Goal: Communication & Community: Answer question/provide support

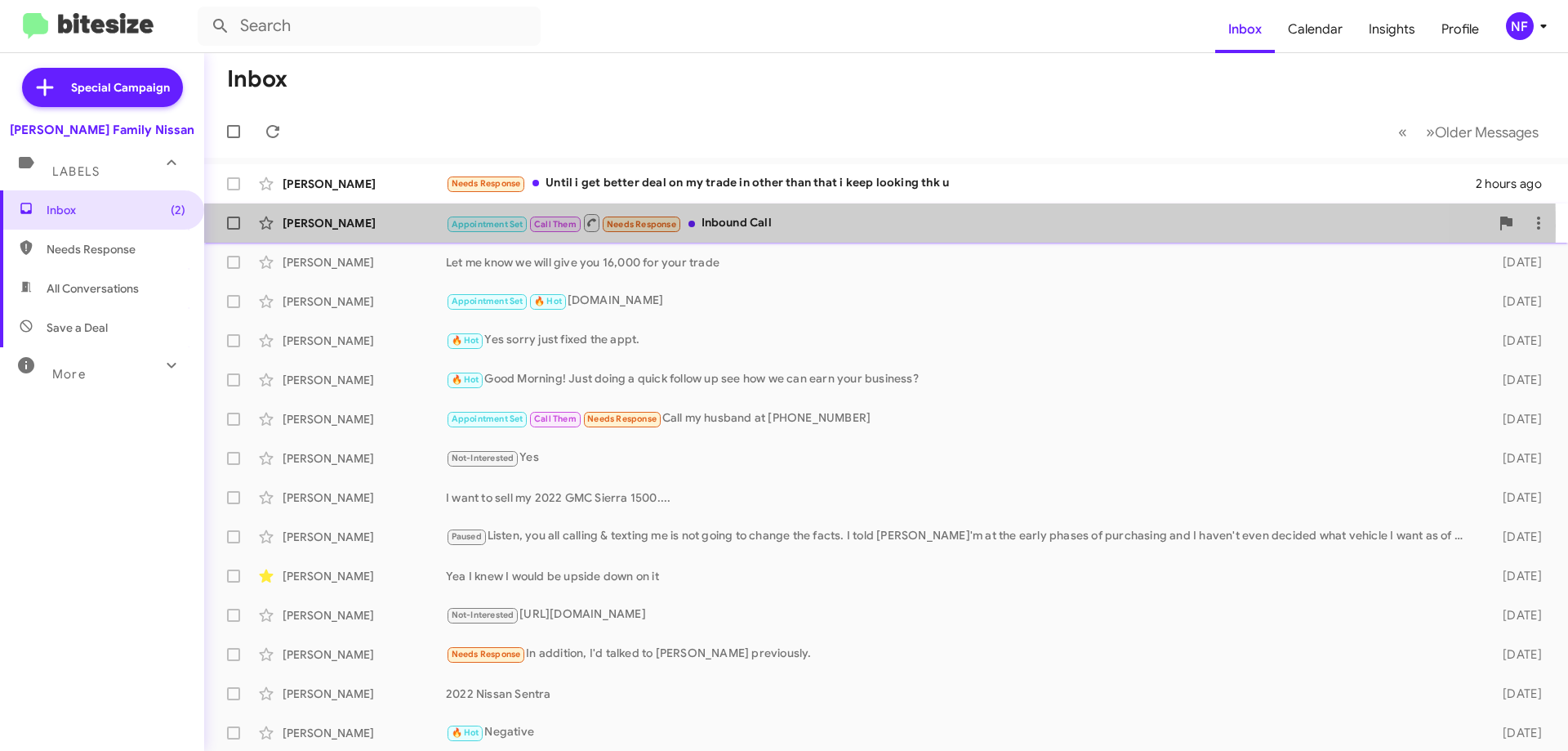
click at [361, 225] on div "[PERSON_NAME]" at bounding box center [364, 223] width 164 height 16
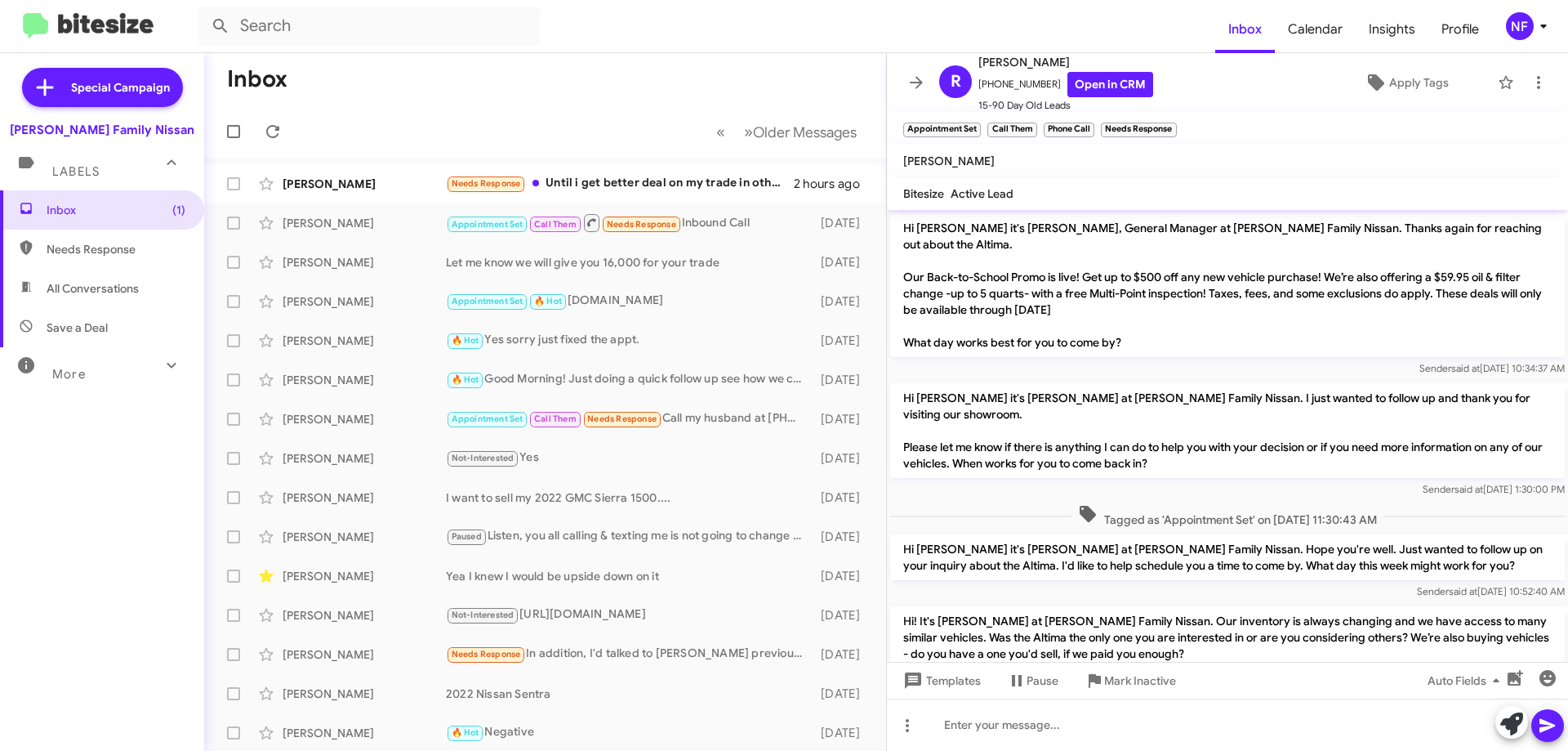
scroll to position [52, 0]
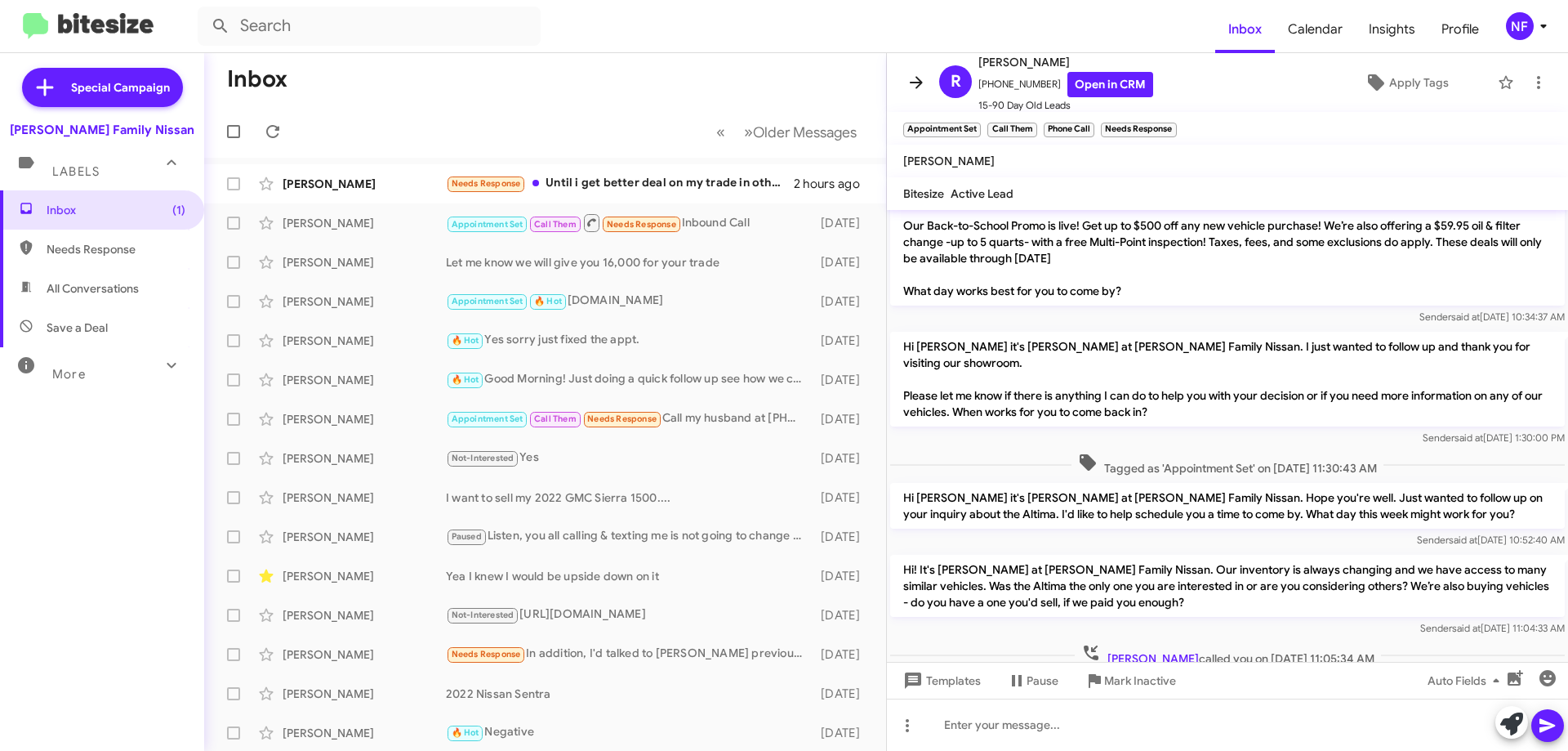
click at [912, 81] on icon at bounding box center [916, 82] width 20 height 20
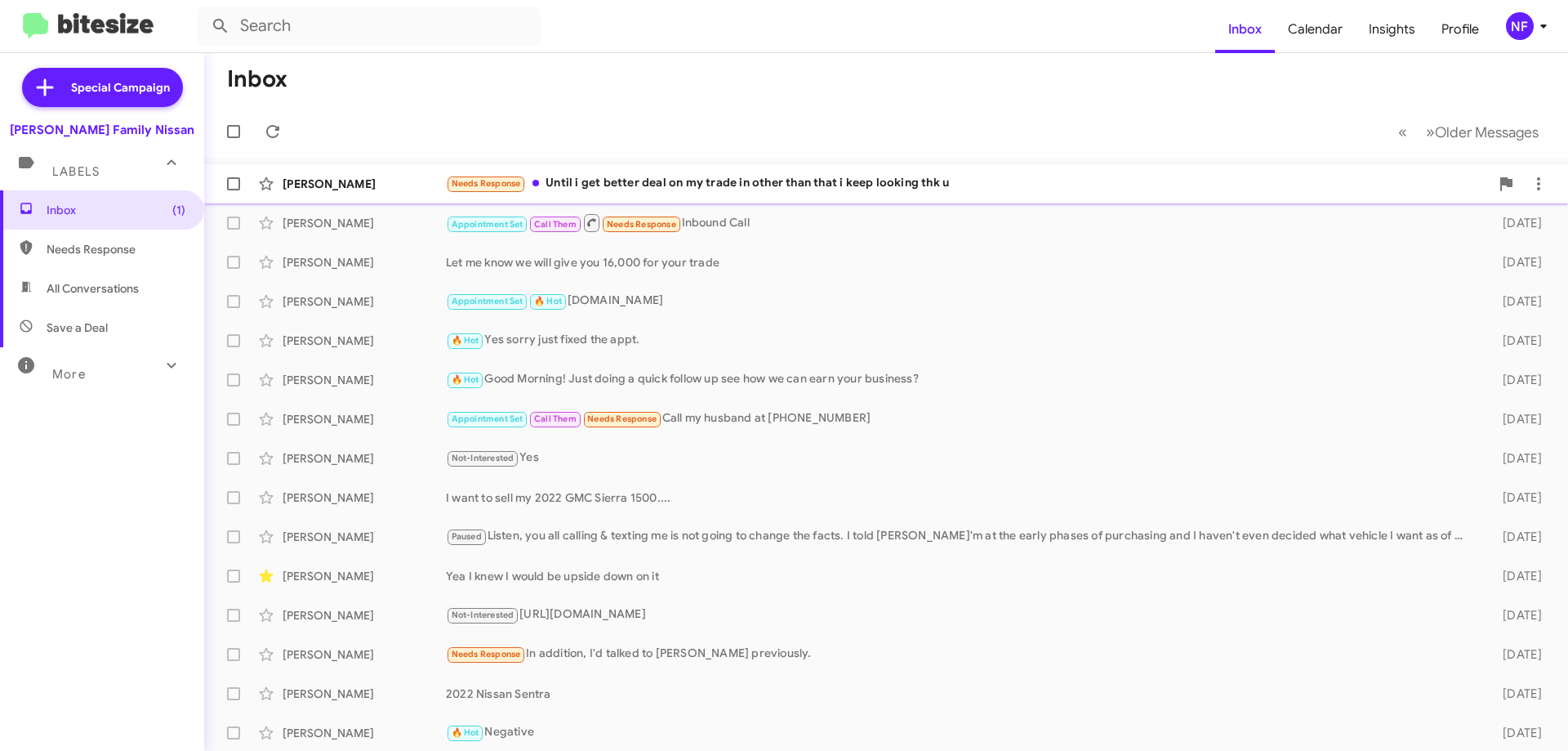
click at [373, 190] on div "[PERSON_NAME]" at bounding box center [364, 184] width 164 height 16
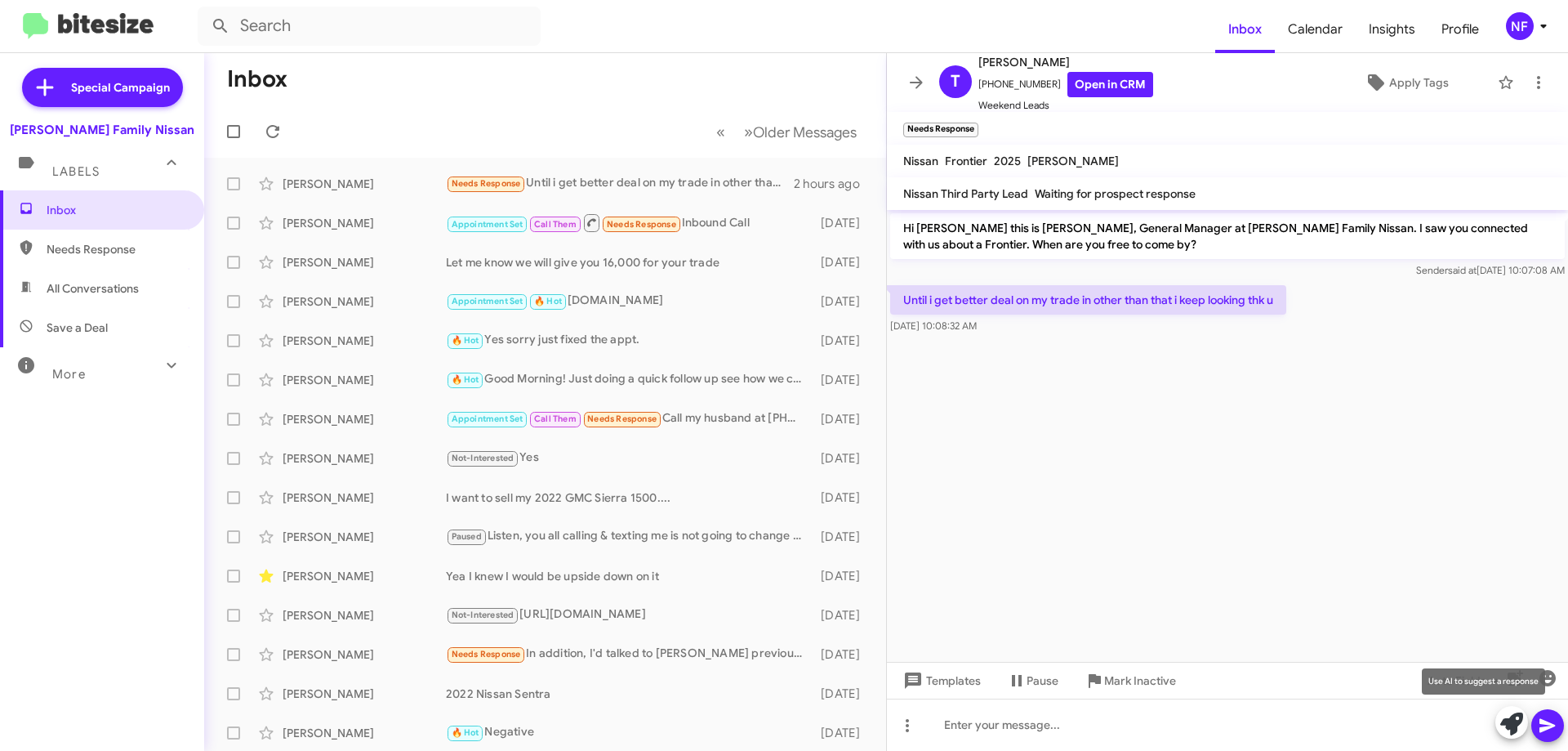
click at [1513, 711] on span at bounding box center [1511, 724] width 23 height 36
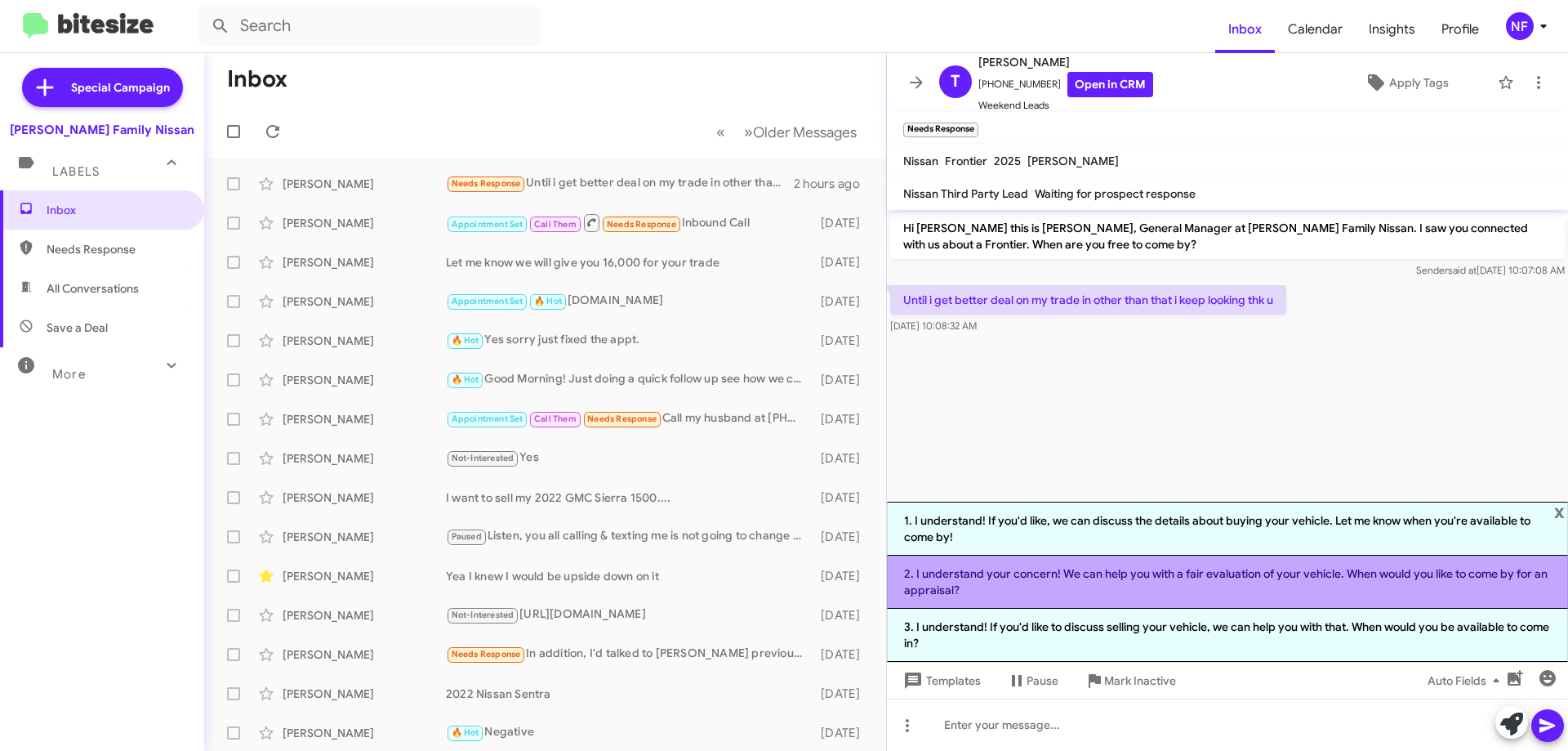
click at [1098, 583] on li "2. I understand your concern! We can help you with a fair evaluation of your ve…" at bounding box center [1227, 582] width 681 height 54
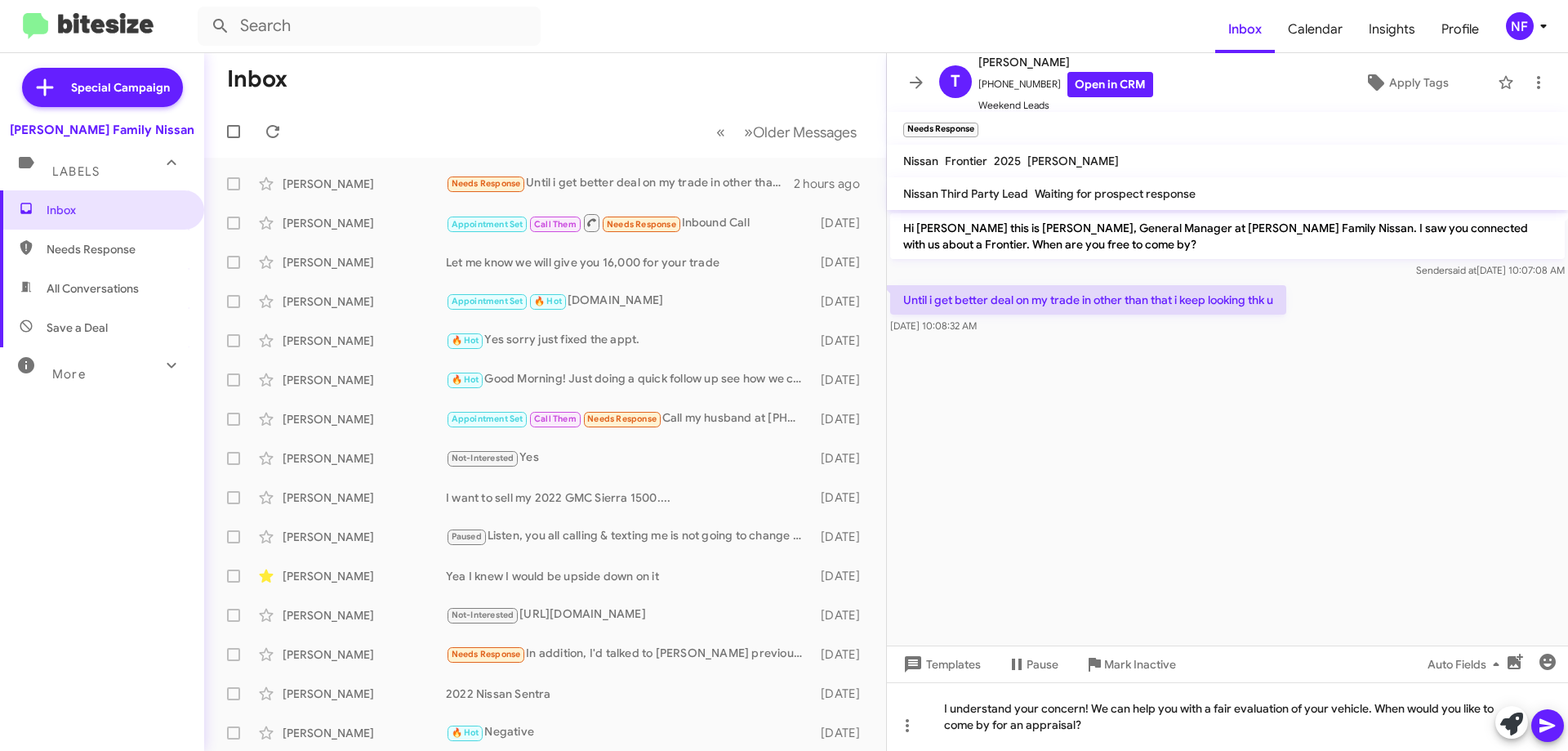
click at [1544, 728] on icon at bounding box center [1547, 726] width 16 height 14
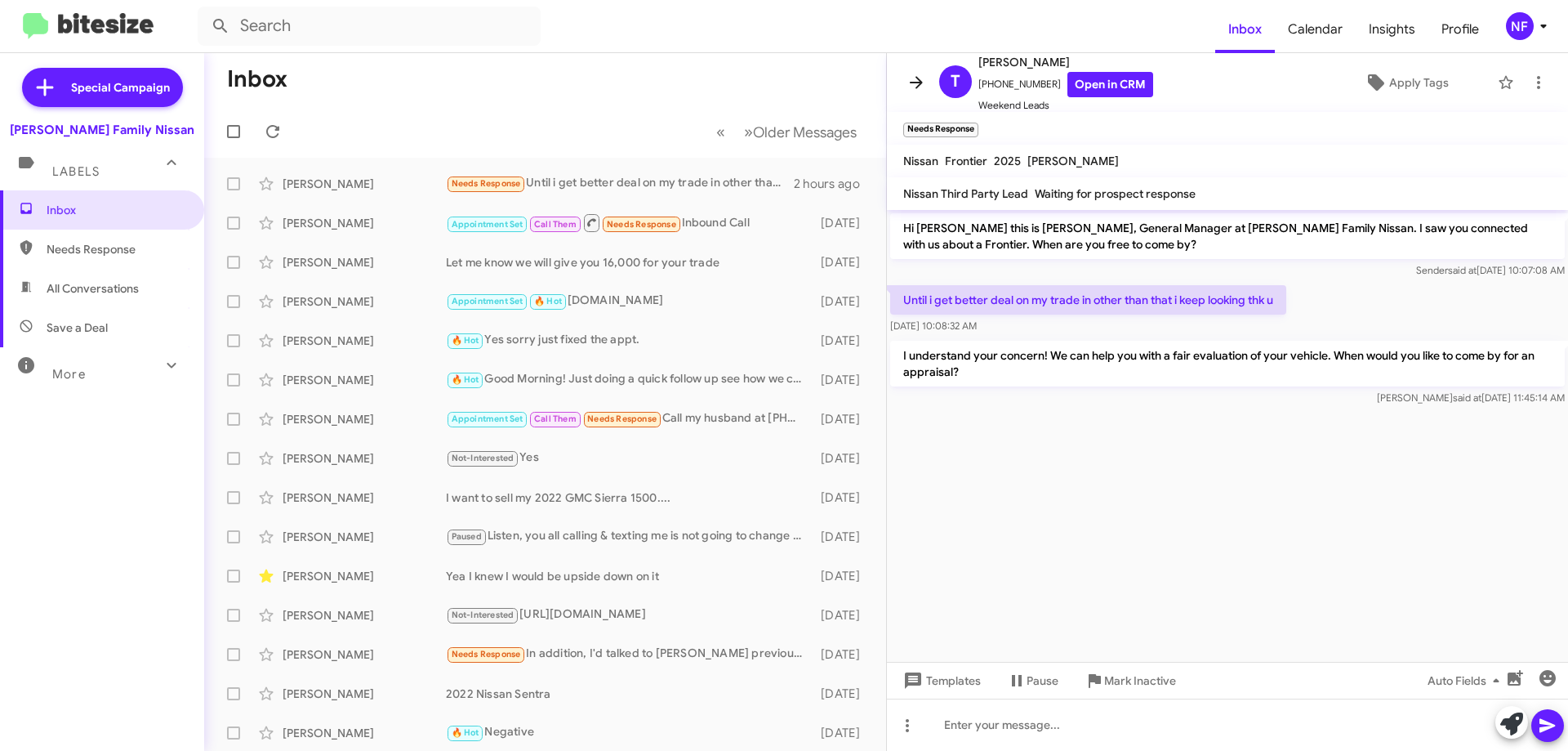
click at [904, 85] on span at bounding box center [916, 82] width 33 height 20
